Goal: Information Seeking & Learning: Learn about a topic

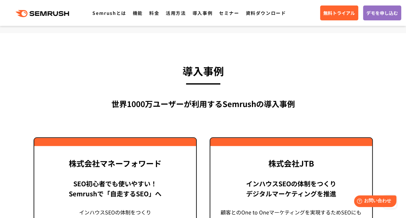
scroll to position [1551, 0]
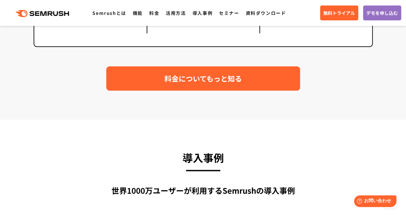
click at [235, 73] on span "料金についてもっと知る" at bounding box center [203, 78] width 78 height 11
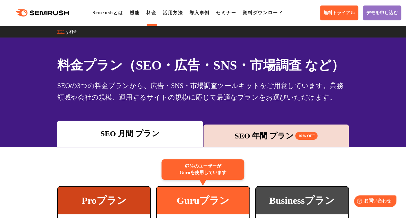
click at [286, 134] on div "SEO 年間 プラン 16% OFF" at bounding box center [276, 136] width 139 height 12
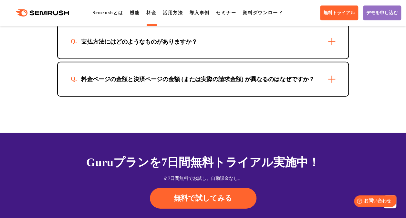
scroll to position [2132, 0]
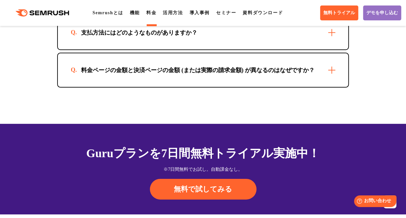
click at [332, 41] on div "支払方法にはどのようなものがありますか？" at bounding box center [203, 33] width 290 height 34
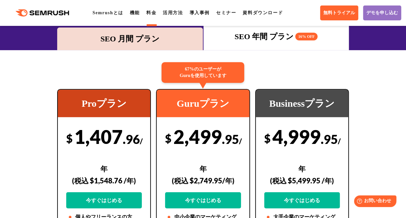
scroll to position [0, 0]
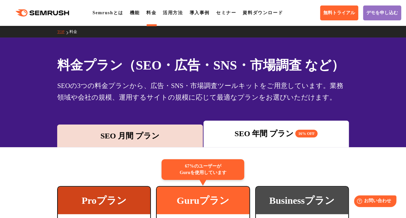
click at [147, 138] on div "SEO 月間 プラン" at bounding box center [129, 136] width 139 height 12
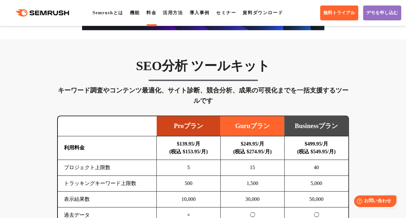
scroll to position [388, 0]
